Goal: Check status

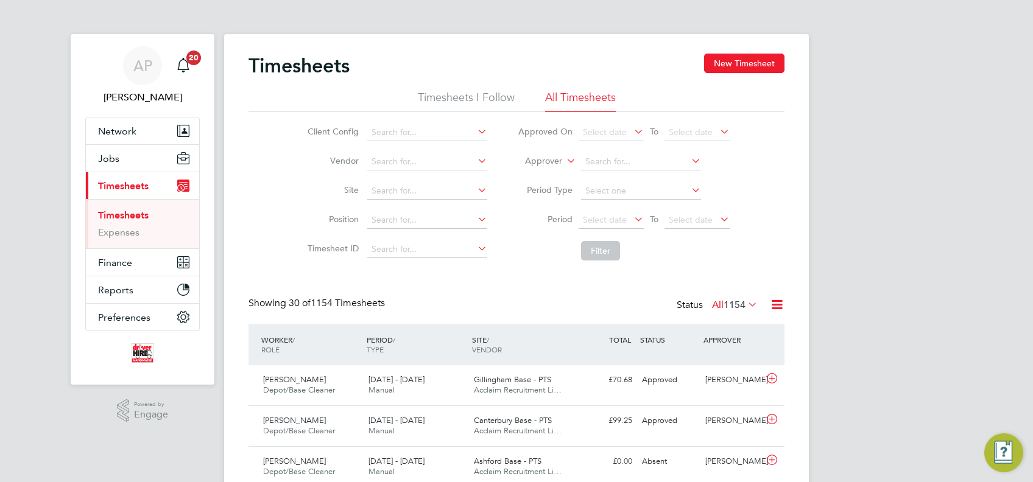
scroll to position [30, 105]
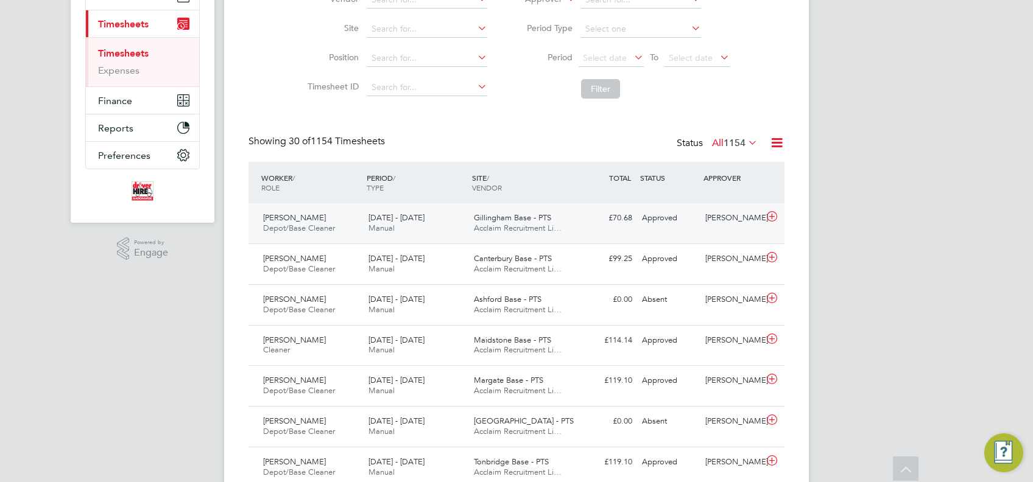
click at [518, 215] on span "Gillingham Base - PTS" at bounding box center [512, 218] width 77 height 10
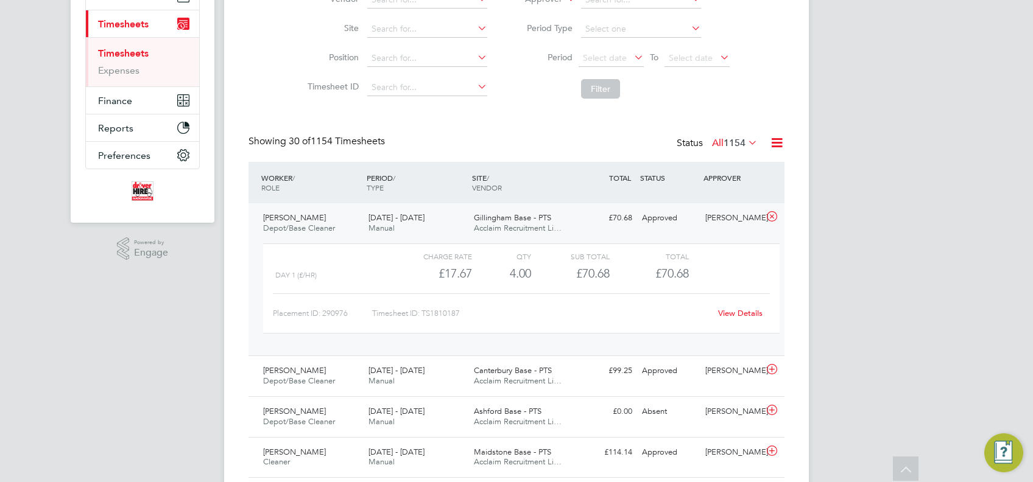
click at [453, 221] on div "[DATE] - [DATE] Manual" at bounding box center [416, 223] width 105 height 30
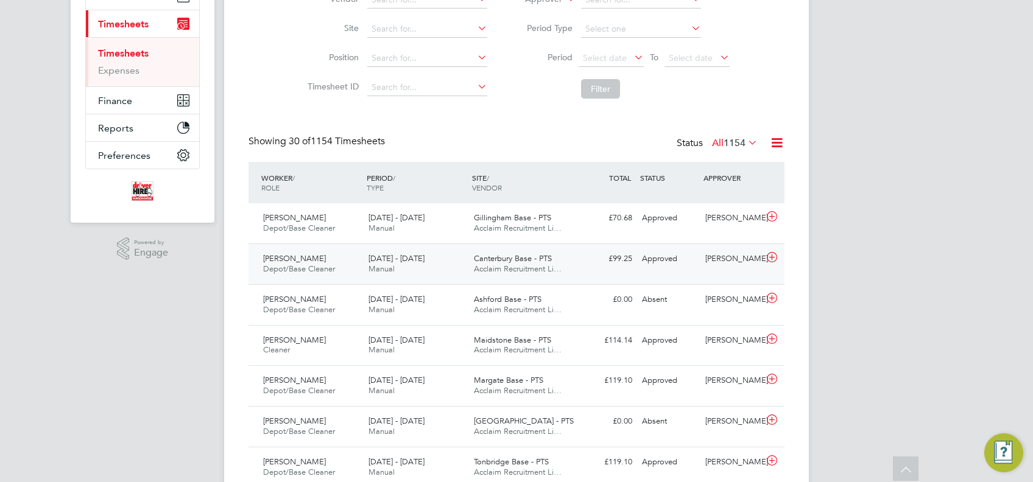
click at [418, 252] on div "[DATE] - [DATE] Manual" at bounding box center [416, 264] width 105 height 30
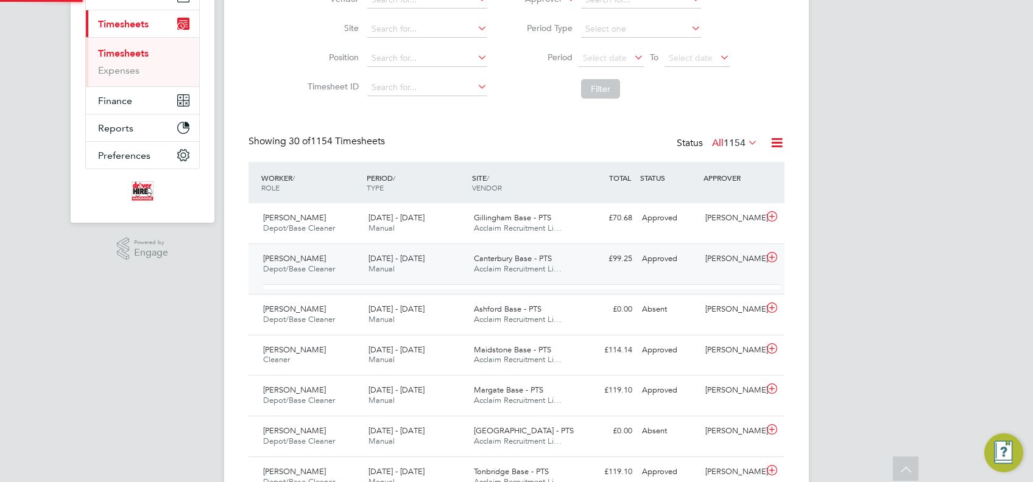
scroll to position [21, 119]
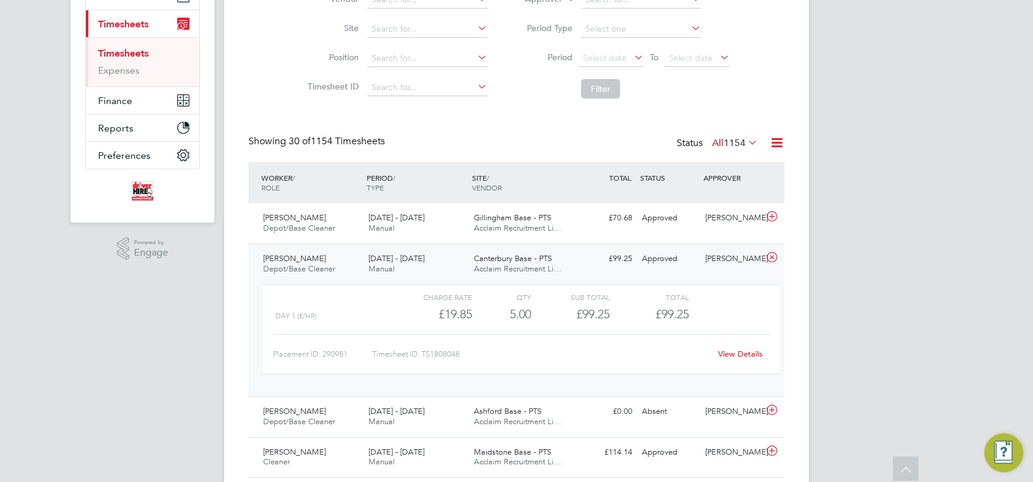
click at [676, 273] on div "[PERSON_NAME] Depot/Base Cleaner [DATE] - [DATE] [DATE] - [DATE] Manual Canterb…" at bounding box center [517, 320] width 536 height 153
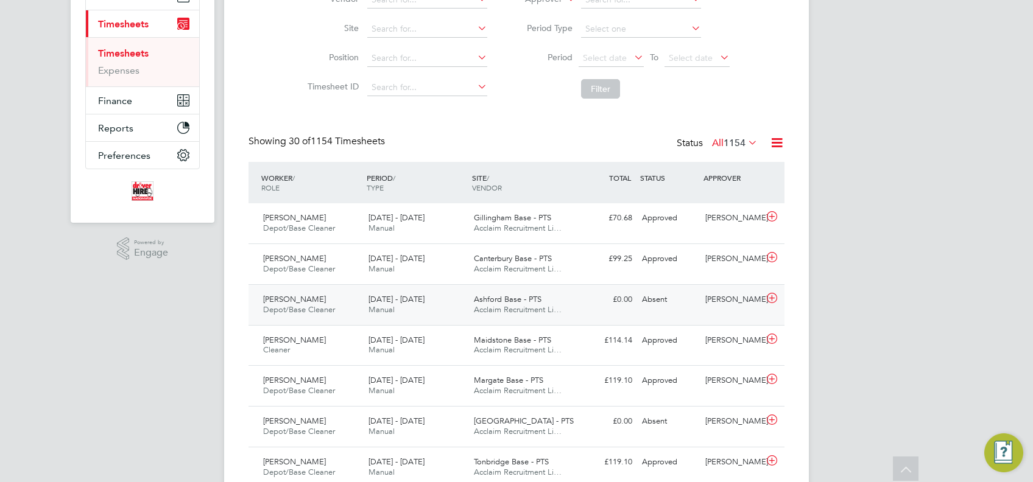
click at [537, 304] on div "Ashford Base - PTS Acclaim Recruitment Li…" at bounding box center [521, 305] width 105 height 30
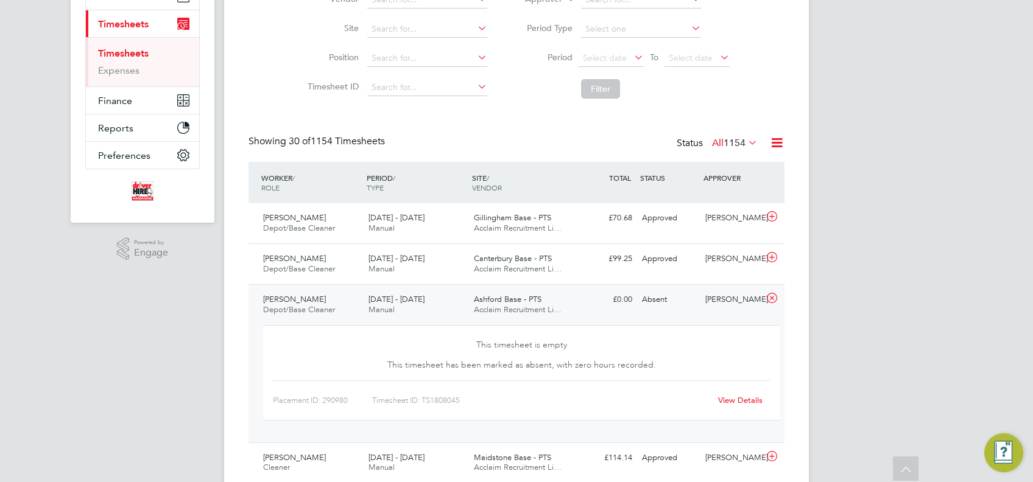
click at [570, 305] on div "Ashford Base - PTS Acclaim Recruitment Li…" at bounding box center [521, 305] width 105 height 30
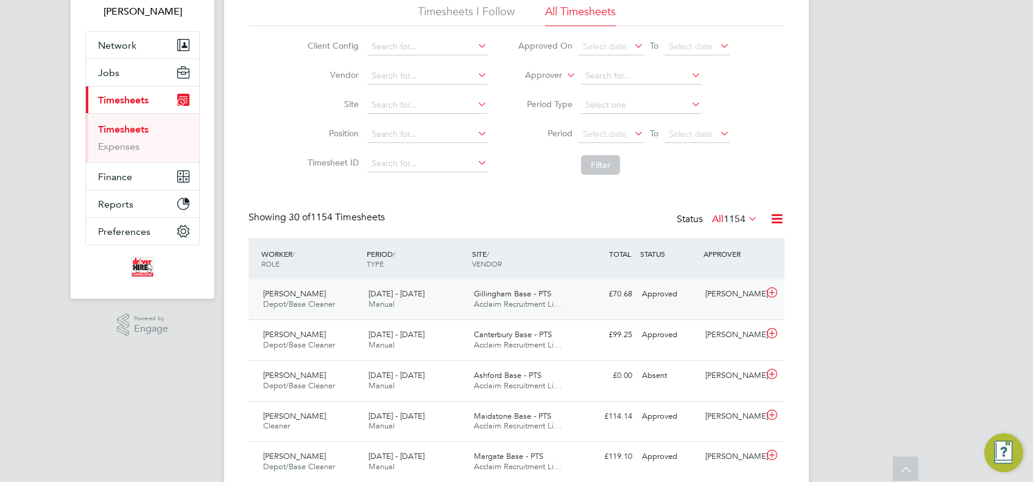
scroll to position [0, 0]
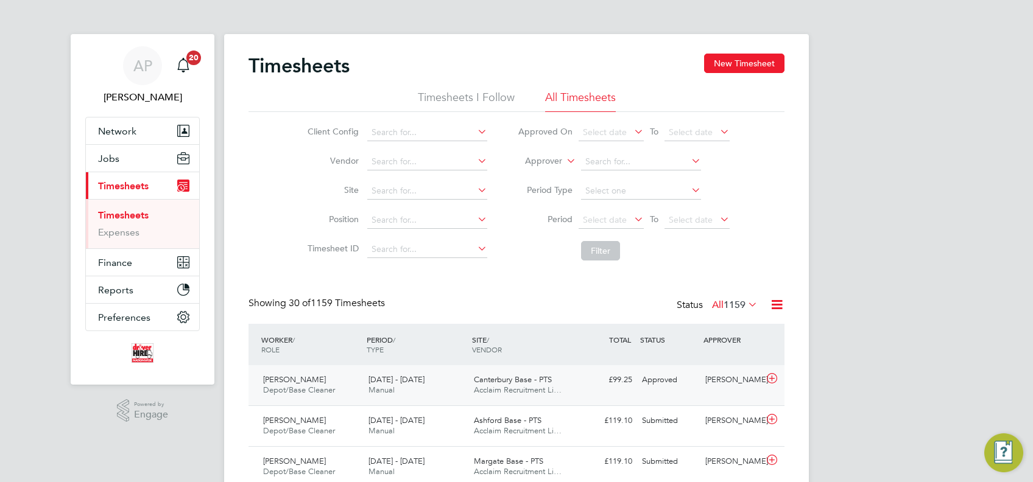
click at [478, 391] on span "Acclaim Recruitment Li…" at bounding box center [518, 390] width 88 height 10
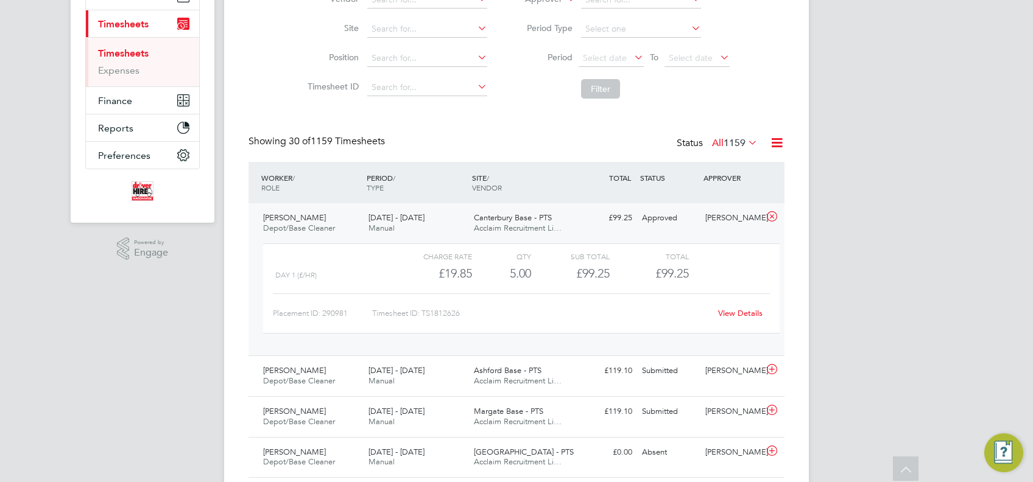
click at [548, 222] on span "Canterbury Base - PTS" at bounding box center [513, 218] width 78 height 10
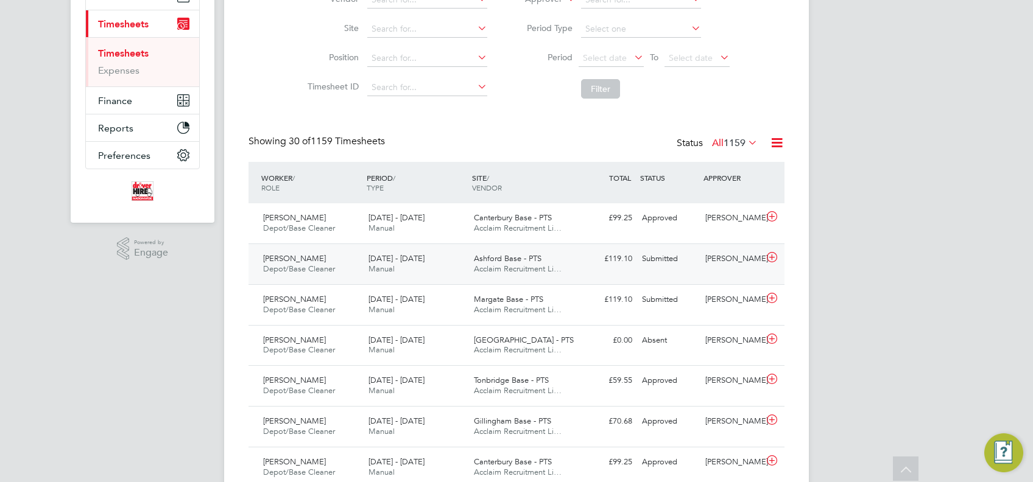
click at [546, 267] on span "Acclaim Recruitment Li…" at bounding box center [518, 269] width 88 height 10
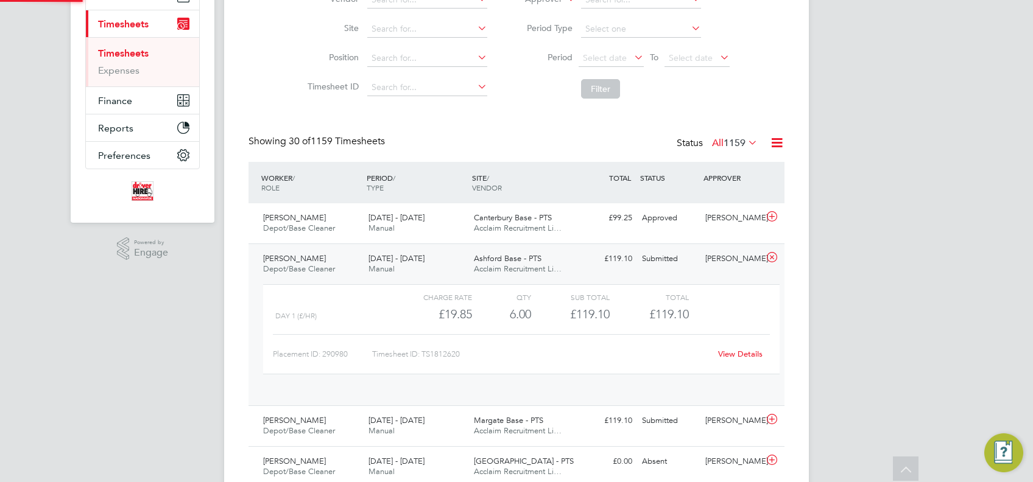
scroll to position [21, 119]
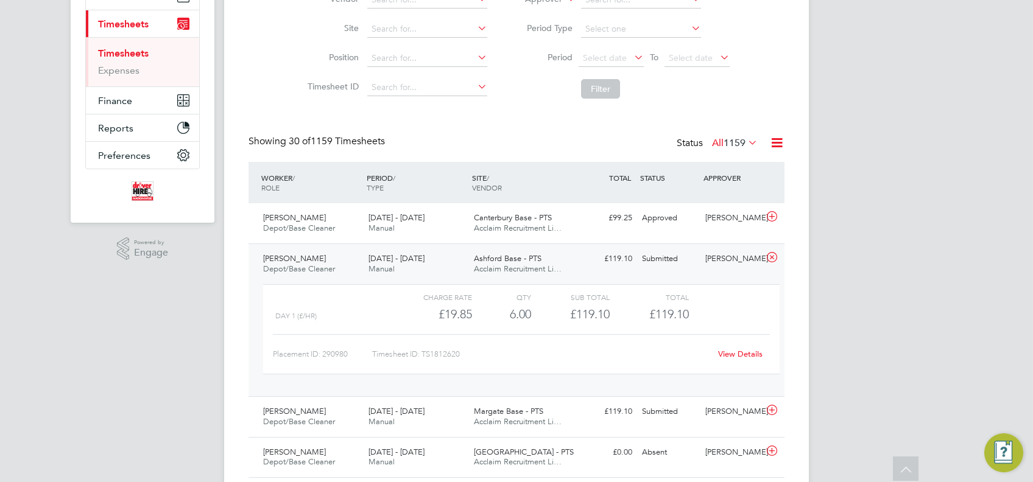
click at [564, 264] on div "Ashford Base - PTS Acclaim Recruitment Li…" at bounding box center [521, 264] width 105 height 30
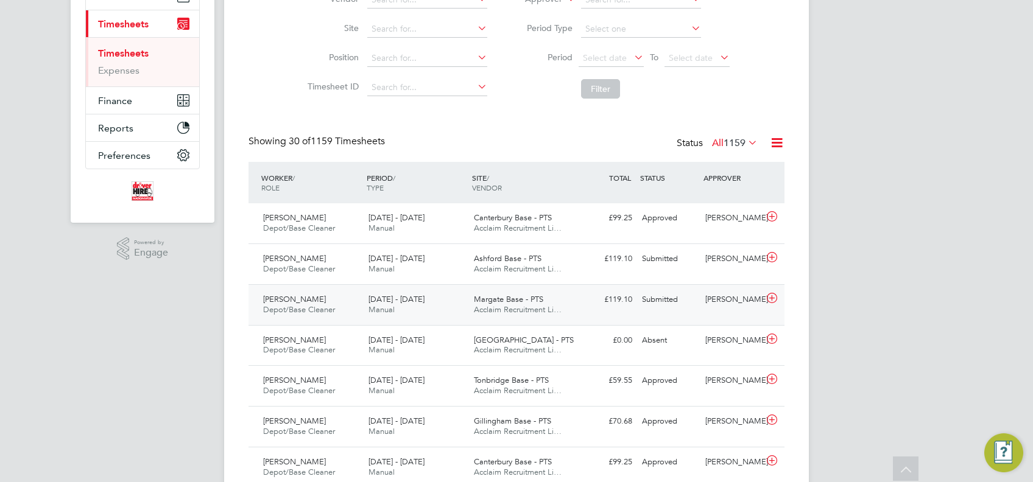
click at [526, 304] on div "Margate Base - PTS Acclaim Recruitment Li…" at bounding box center [521, 305] width 105 height 30
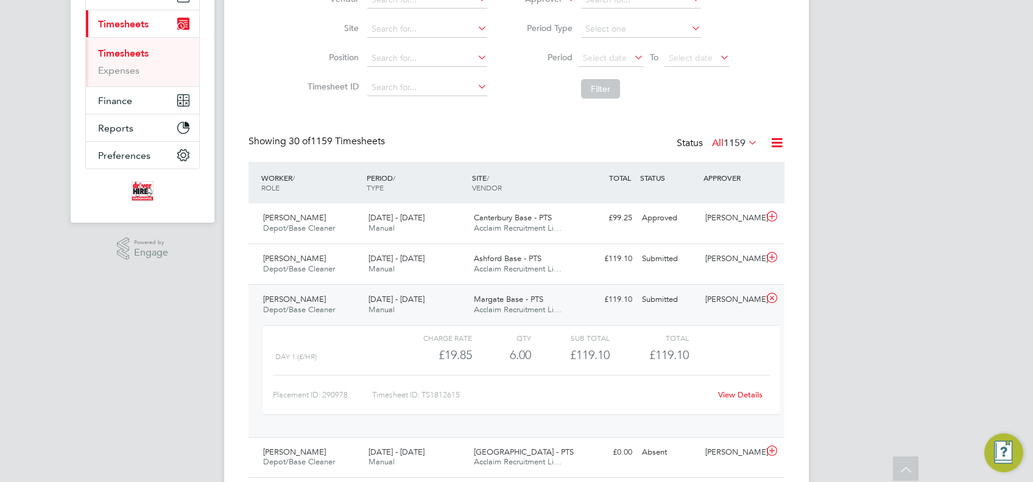
click at [573, 310] on div "Margate Base - PTS Acclaim Recruitment Li…" at bounding box center [521, 305] width 105 height 30
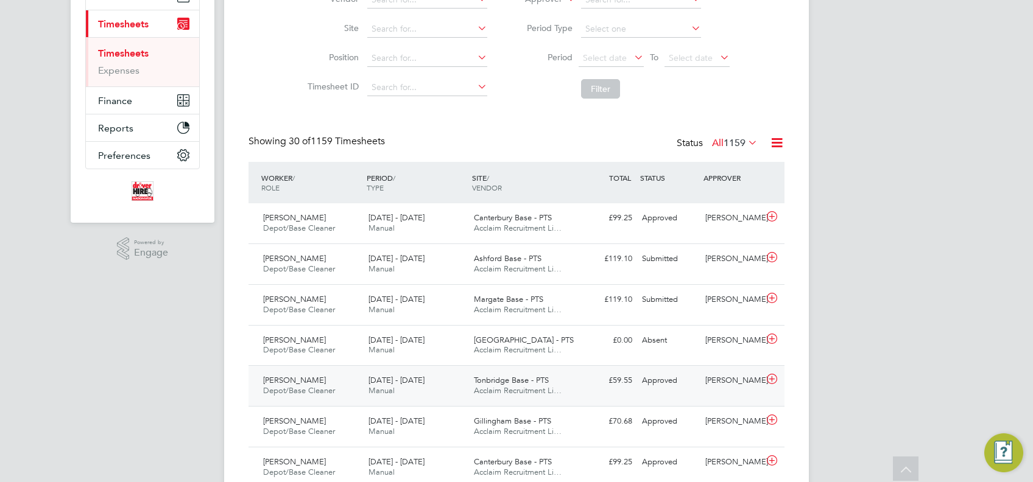
click at [561, 371] on div "Tonbridge Base - PTS Acclaim Recruitment Li…" at bounding box center [521, 386] width 105 height 30
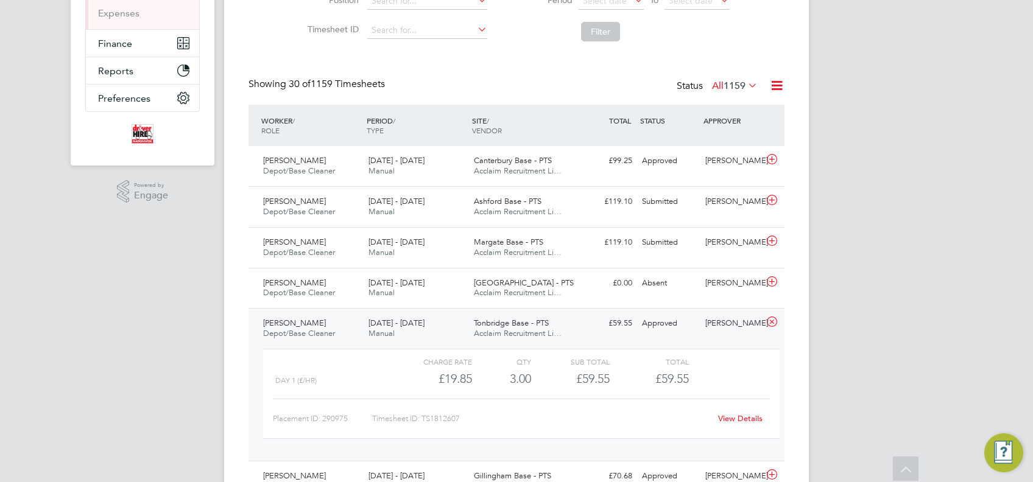
scroll to position [325, 0]
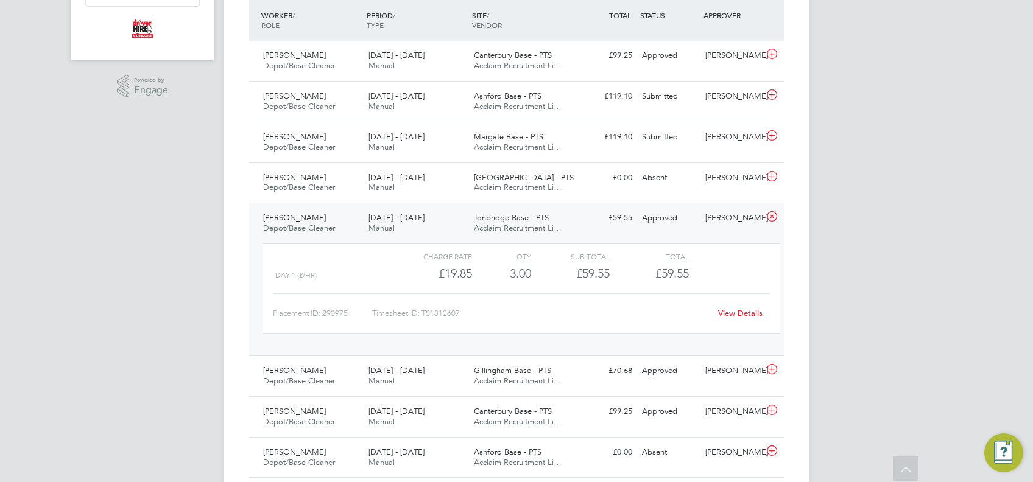
click at [391, 229] on span "Manual" at bounding box center [382, 228] width 26 height 10
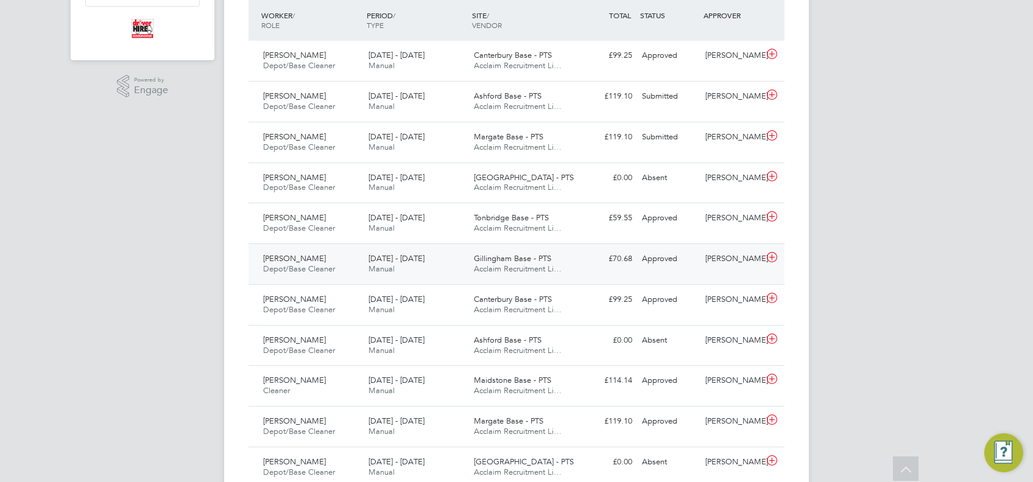
click at [444, 270] on div "[DATE] - [DATE] Manual" at bounding box center [416, 264] width 105 height 30
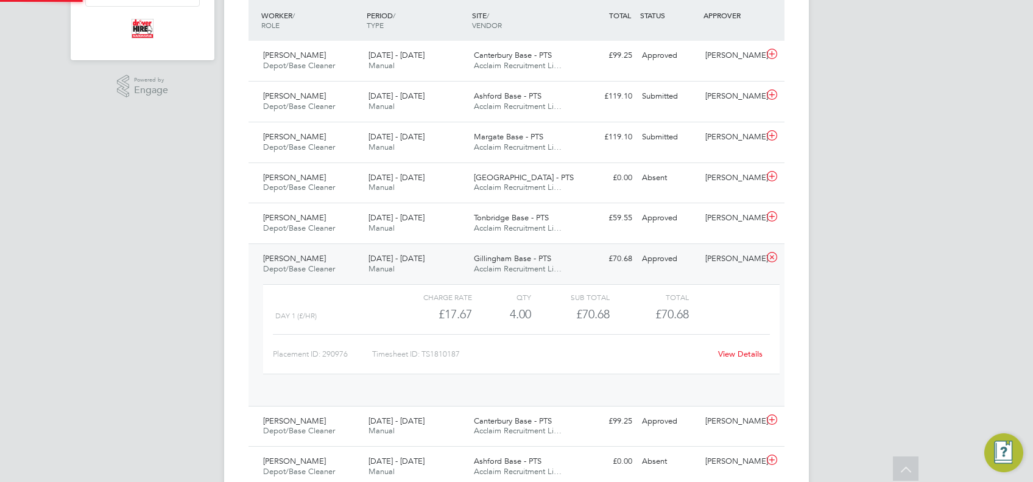
scroll to position [21, 119]
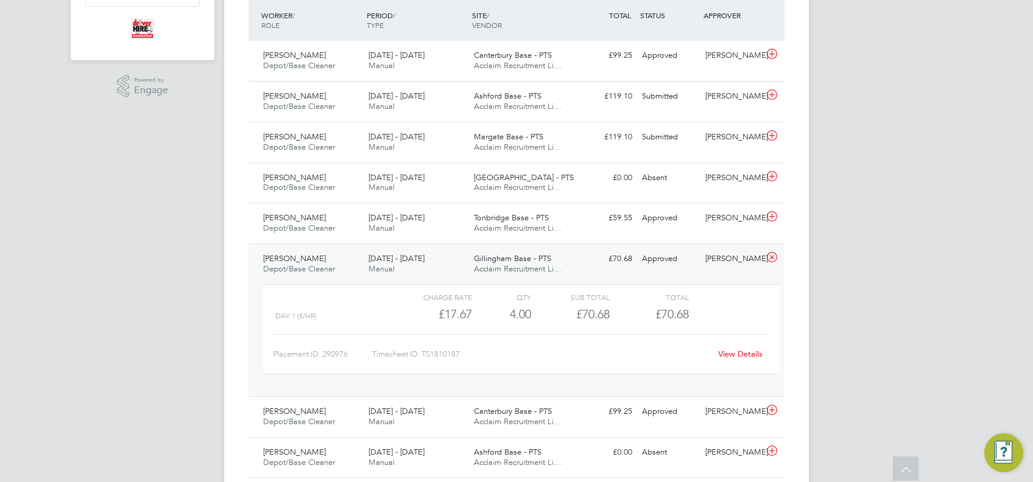
click at [499, 263] on div "Gillingham Base - PTS Acclaim Recruitment Li…" at bounding box center [521, 264] width 105 height 30
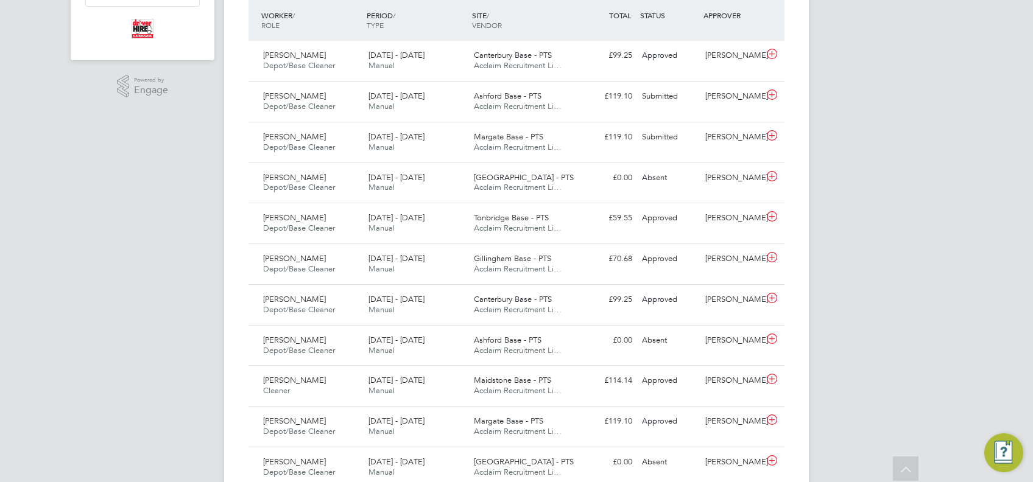
scroll to position [0, 0]
